Goal: Task Accomplishment & Management: Use online tool/utility

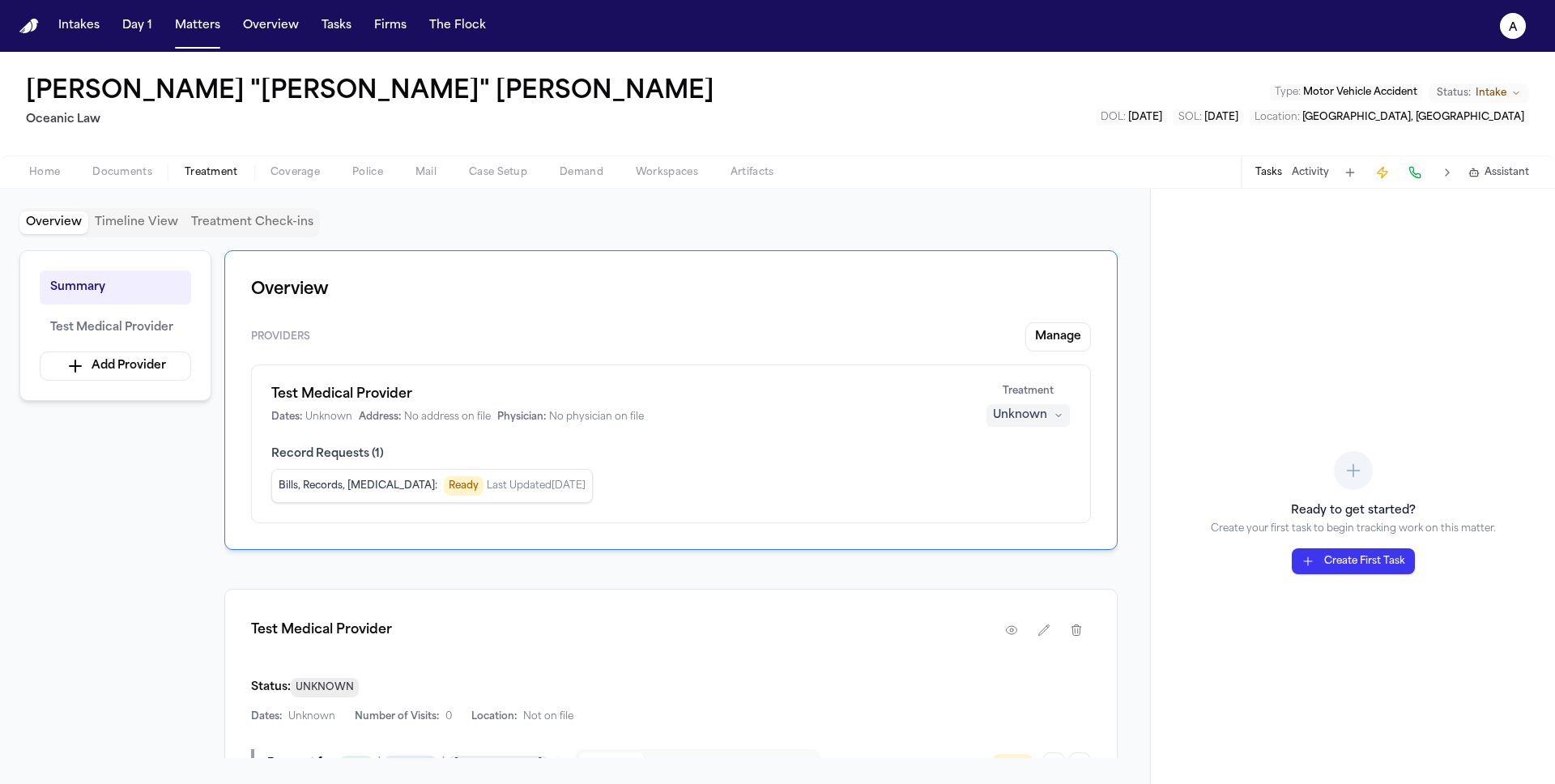
click at [730, 752] on button "HIPAA Package" at bounding box center [770, 764] width 95 height 23
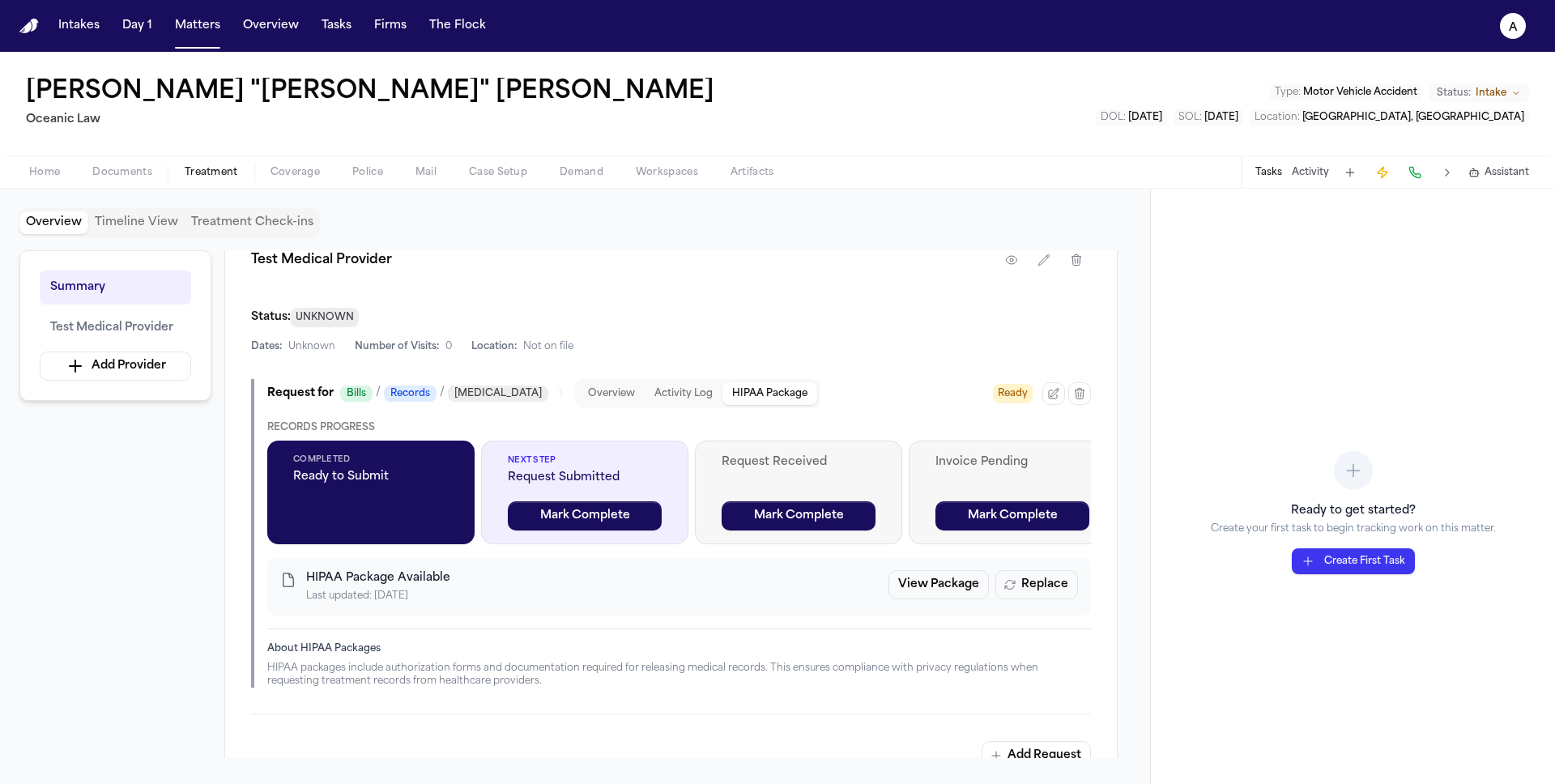
scroll to position [656, 0]
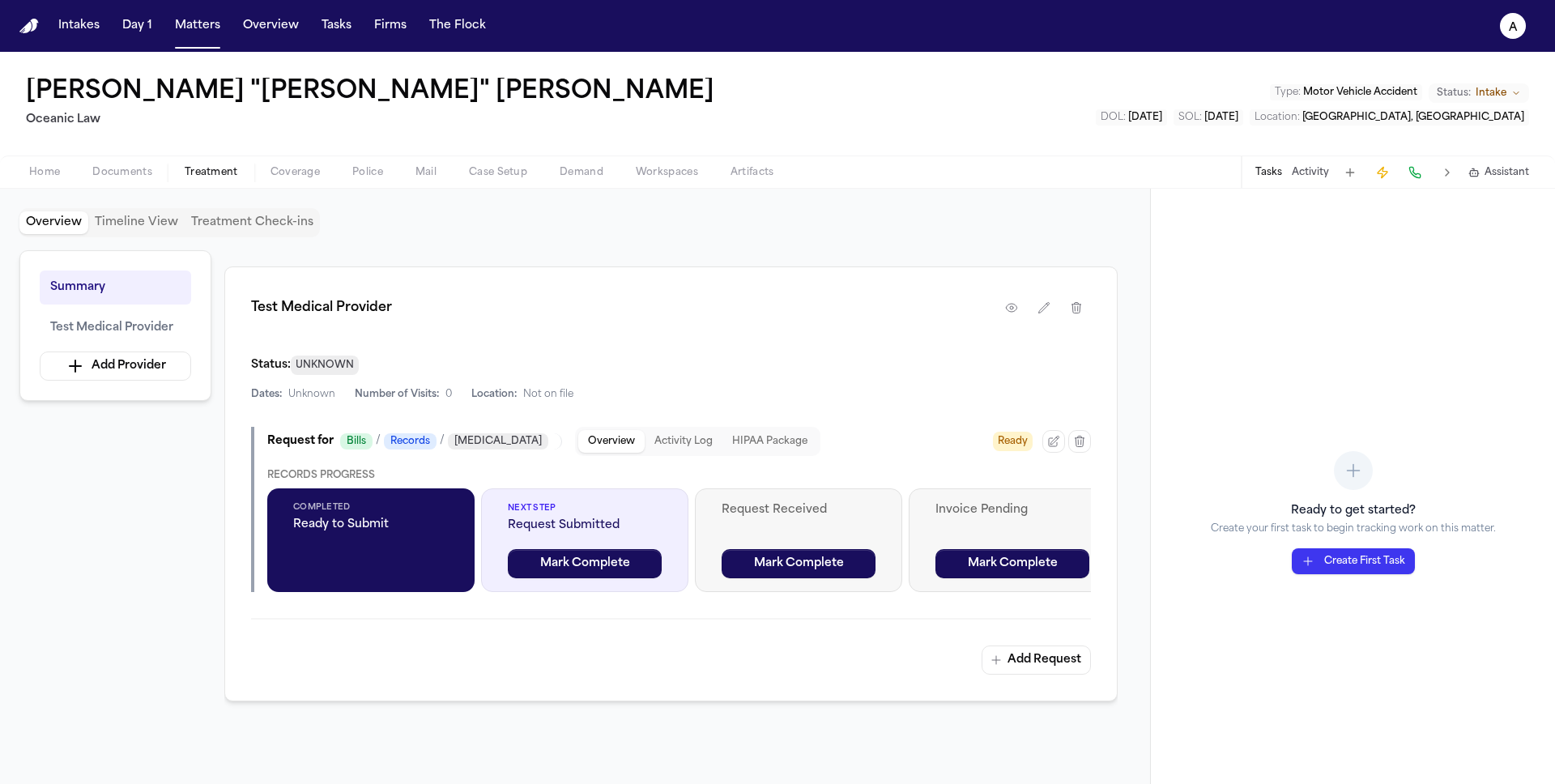
scroll to position [347, 0]
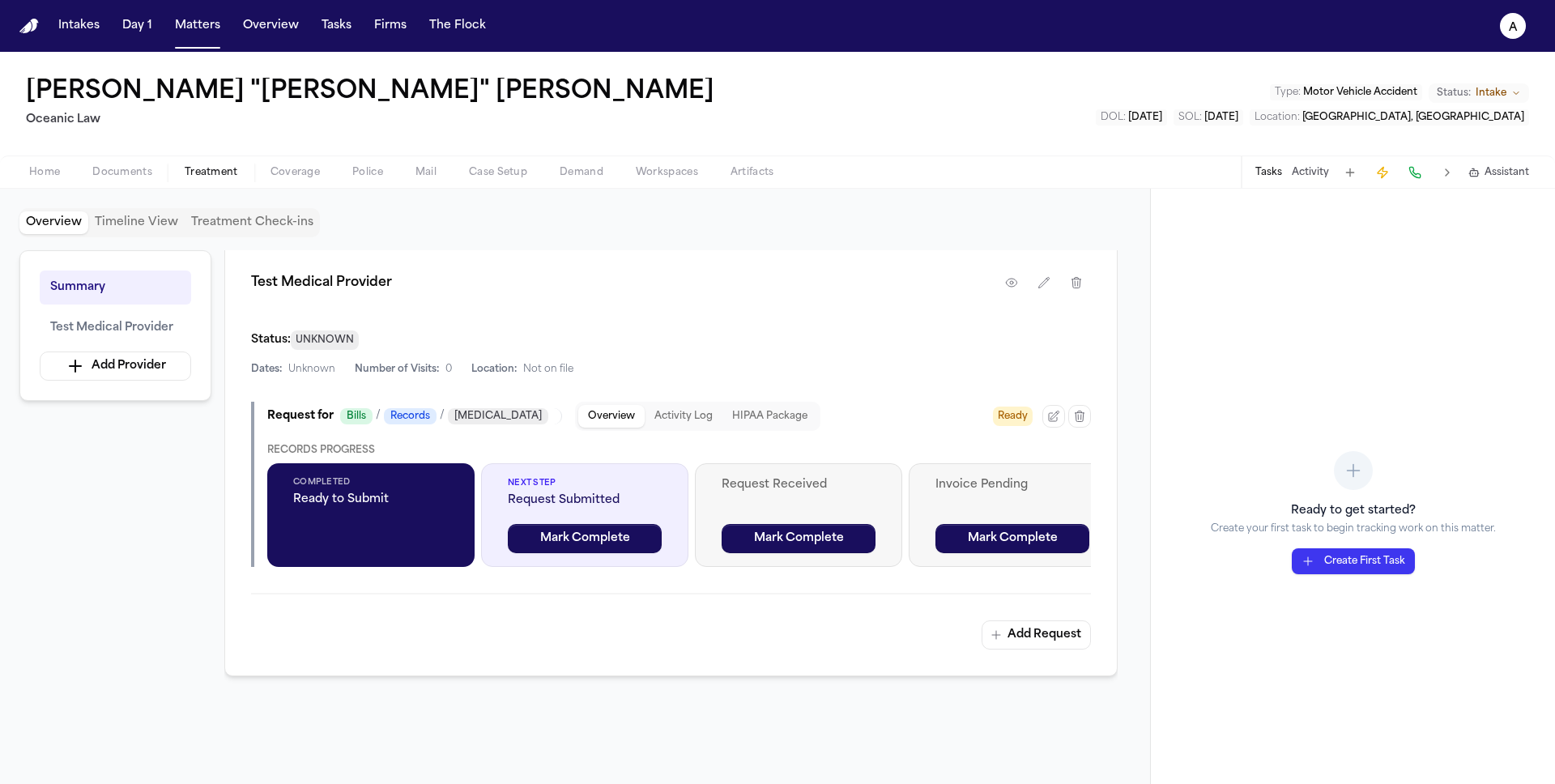
click at [743, 421] on button "HIPAA Package" at bounding box center [770, 416] width 95 height 23
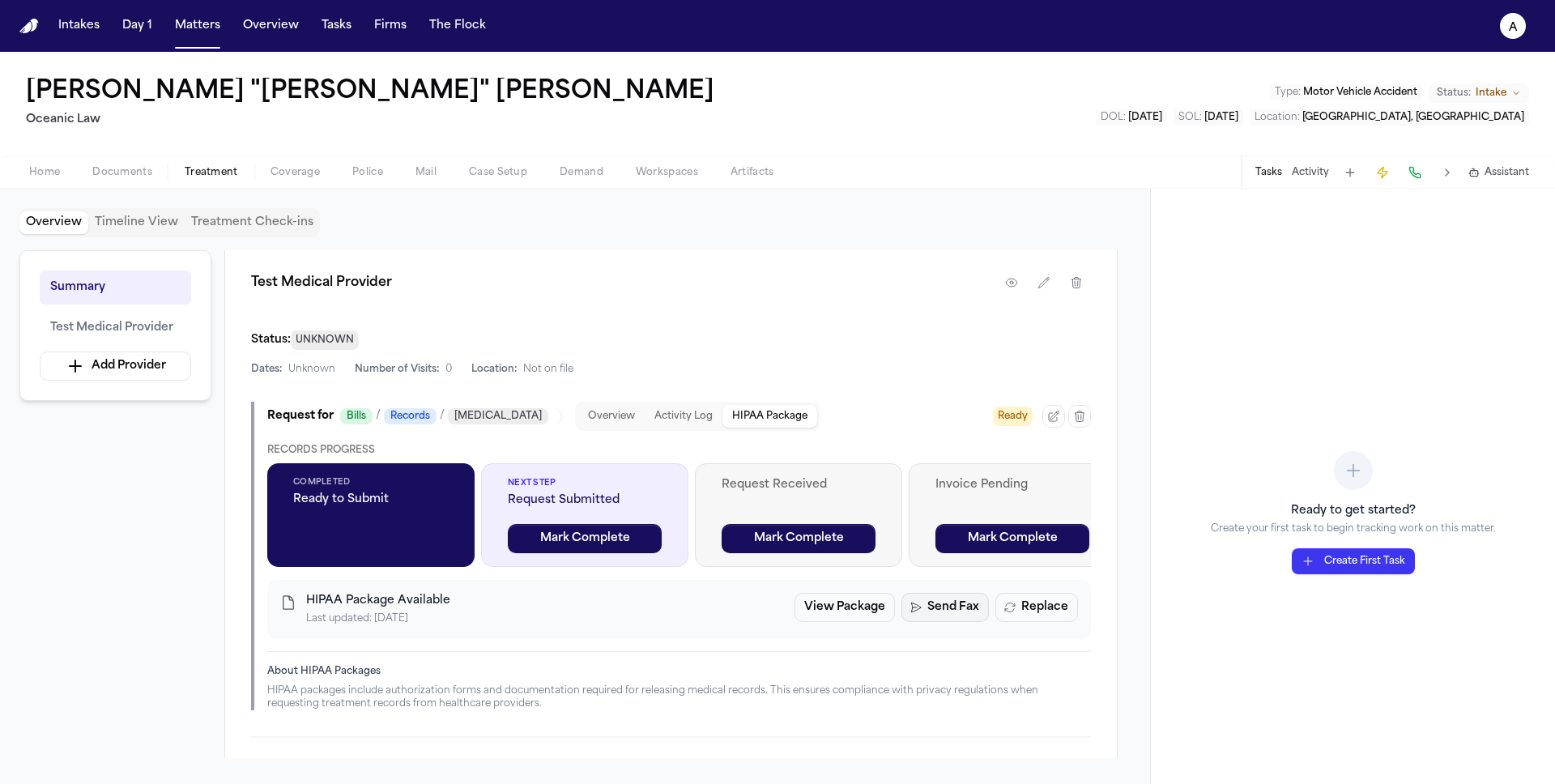
click at [940, 606] on button "Send Fax" at bounding box center [944, 607] width 87 height 29
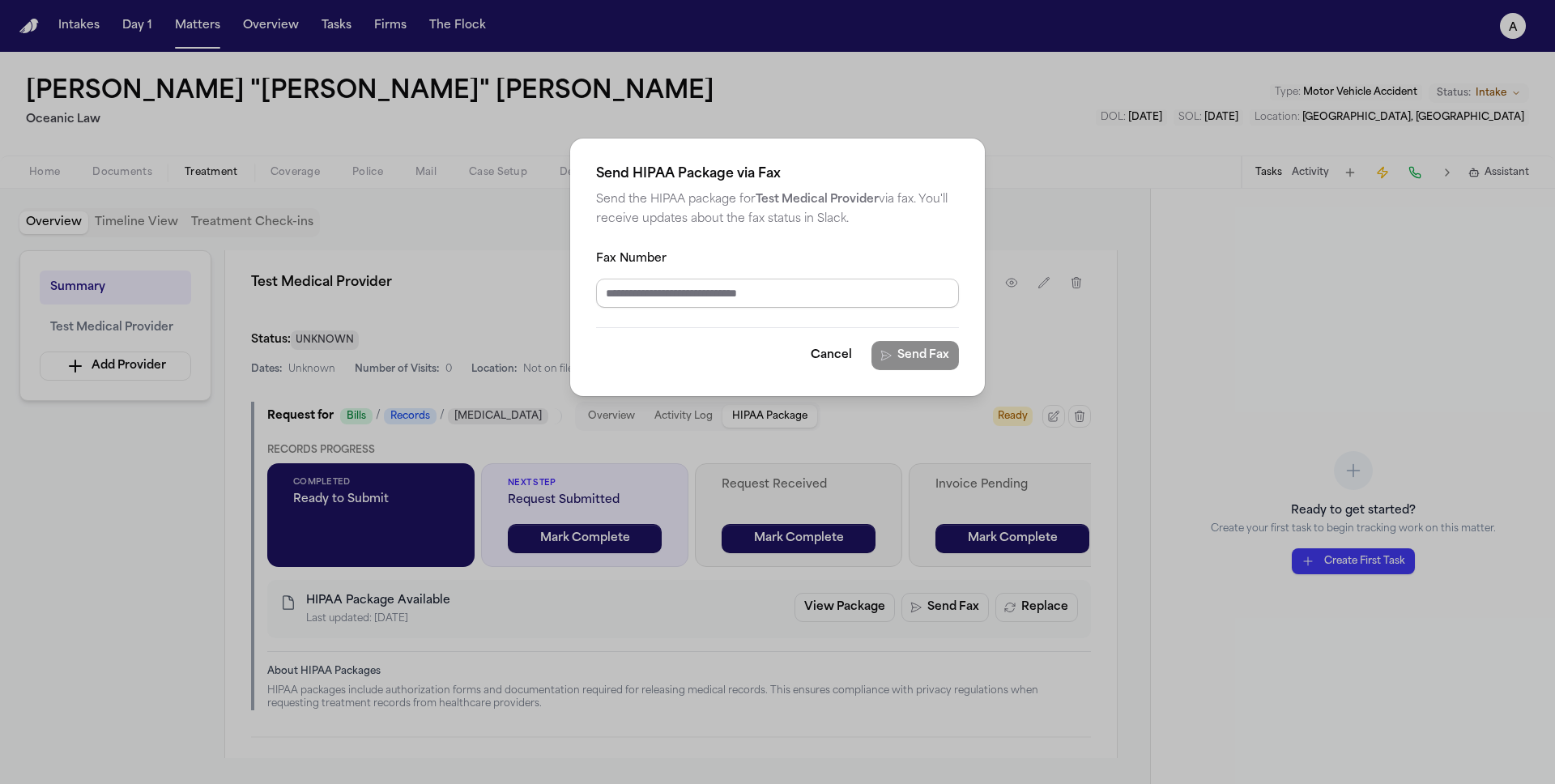
click at [767, 294] on input "Fax Number" at bounding box center [778, 293] width 363 height 29
type input "**********"
click at [940, 354] on span "Send Fax" at bounding box center [923, 356] width 52 height 19
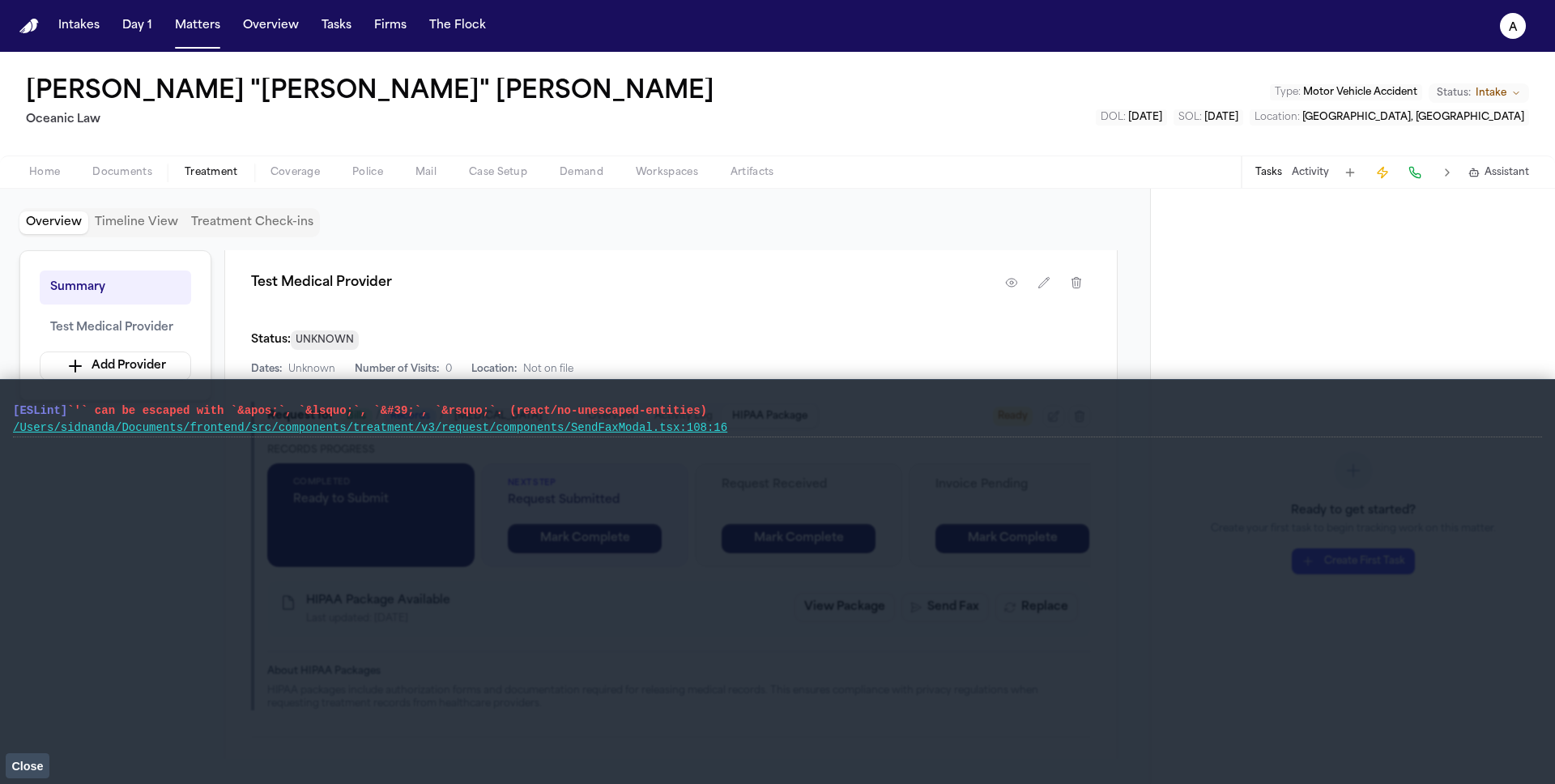
drag, startPoint x: 717, startPoint y: 411, endPoint x: 0, endPoint y: 399, distance: 717.1
click at [0, 399] on main "[ESLint] `'` can be escaped with `&apos;`, `&lsquo;`, `&#39;`, `&rsquo;`. (reac…" at bounding box center [778, 581] width 1555 height 404
